Goal: Complete application form: Complete application form

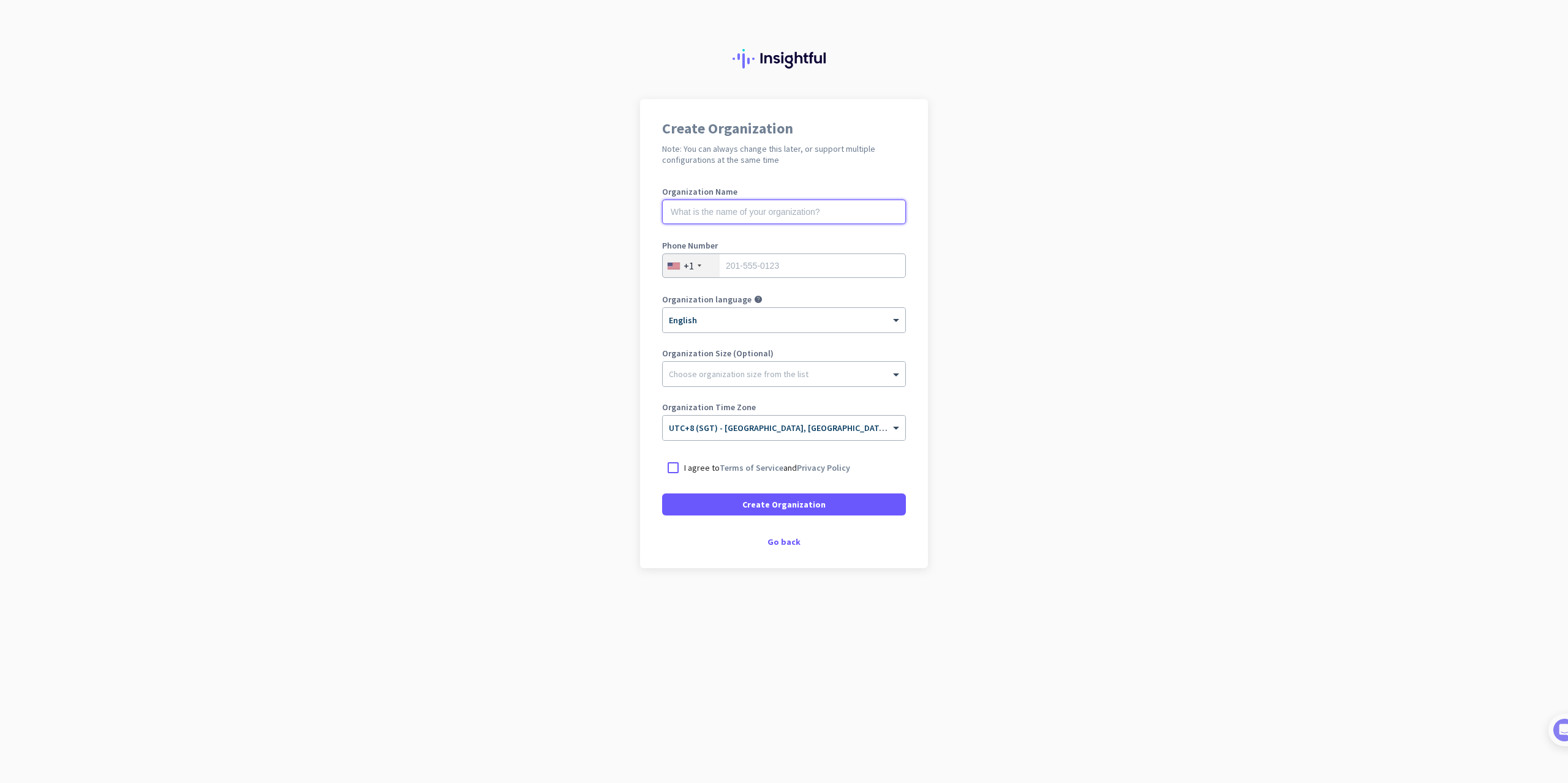
click at [731, 211] on input "text" at bounding box center [784, 211] width 244 height 24
click at [815, 207] on input "text" at bounding box center [784, 211] width 244 height 24
